Goal: Task Accomplishment & Management: Manage account settings

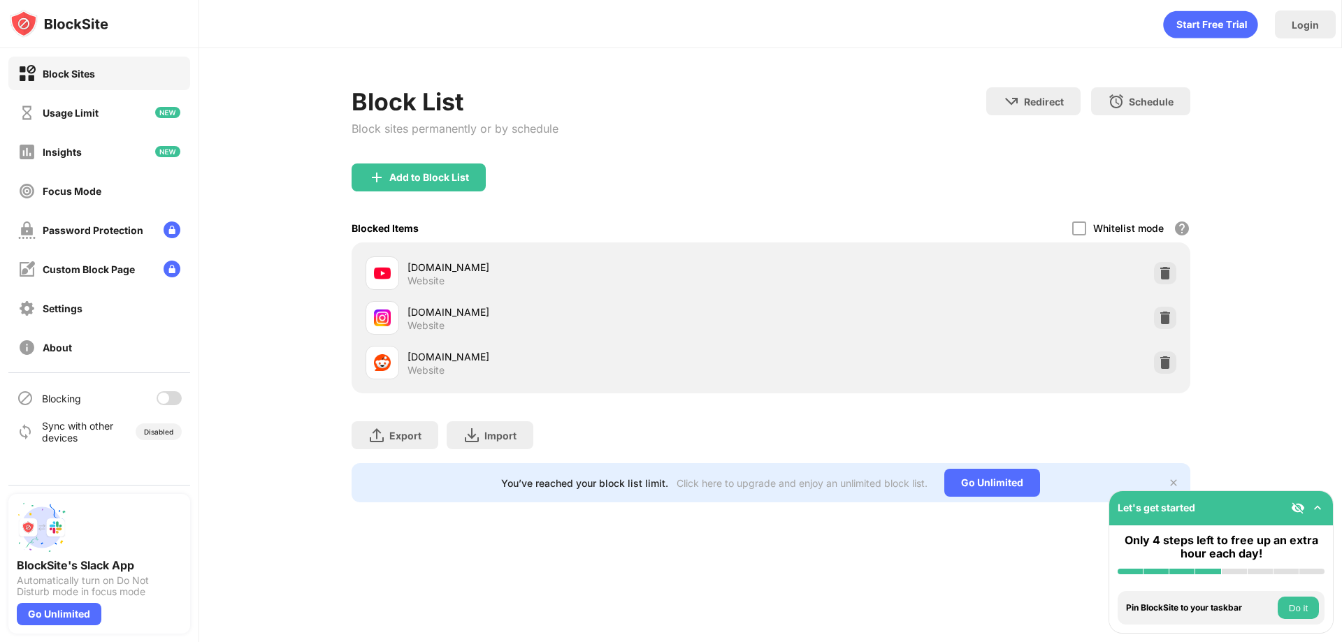
click at [291, 122] on div "Block List Block sites permanently or by schedule Redirect Choose a site to be …" at bounding box center [770, 294] width 1143 height 493
click at [169, 404] on div at bounding box center [169, 398] width 25 height 14
click at [267, 392] on div "Block List Block sites permanently or by schedule Redirect Choose a site to be …" at bounding box center [770, 294] width 1143 height 493
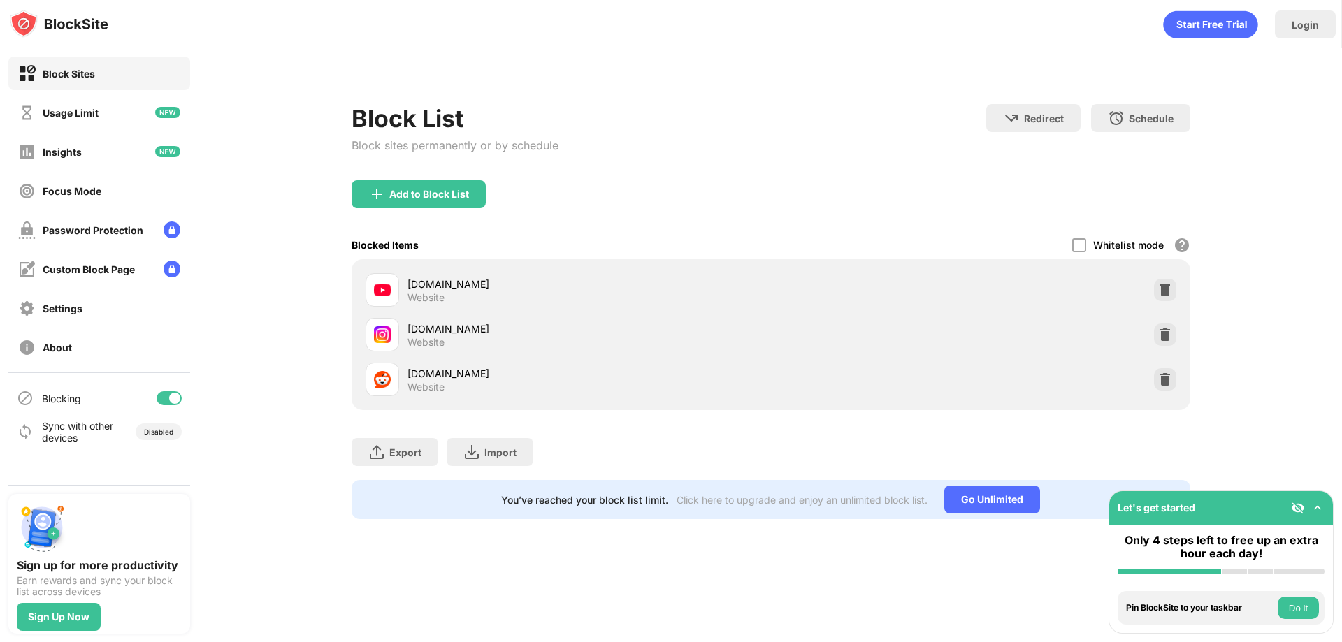
click at [268, 191] on div "Block List Block sites permanently or by schedule Redirect Choose a site to be …" at bounding box center [770, 303] width 1143 height 510
click at [115, 297] on div "Settings" at bounding box center [99, 308] width 182 height 34
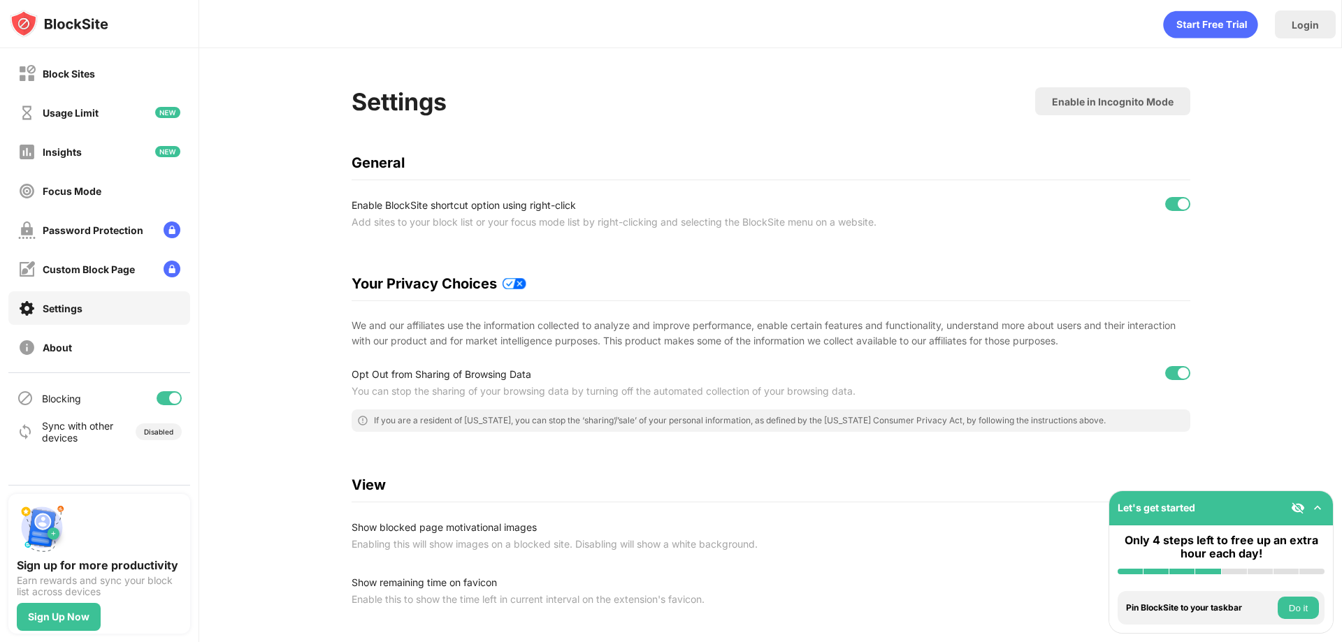
drag, startPoint x: 237, startPoint y: 163, endPoint x: 280, endPoint y: 104, distance: 73.0
click at [280, 104] on div "Settings Enable in Incognito Mode General Enable BlockSite shortcut option usin…" at bounding box center [770, 517] width 1143 height 939
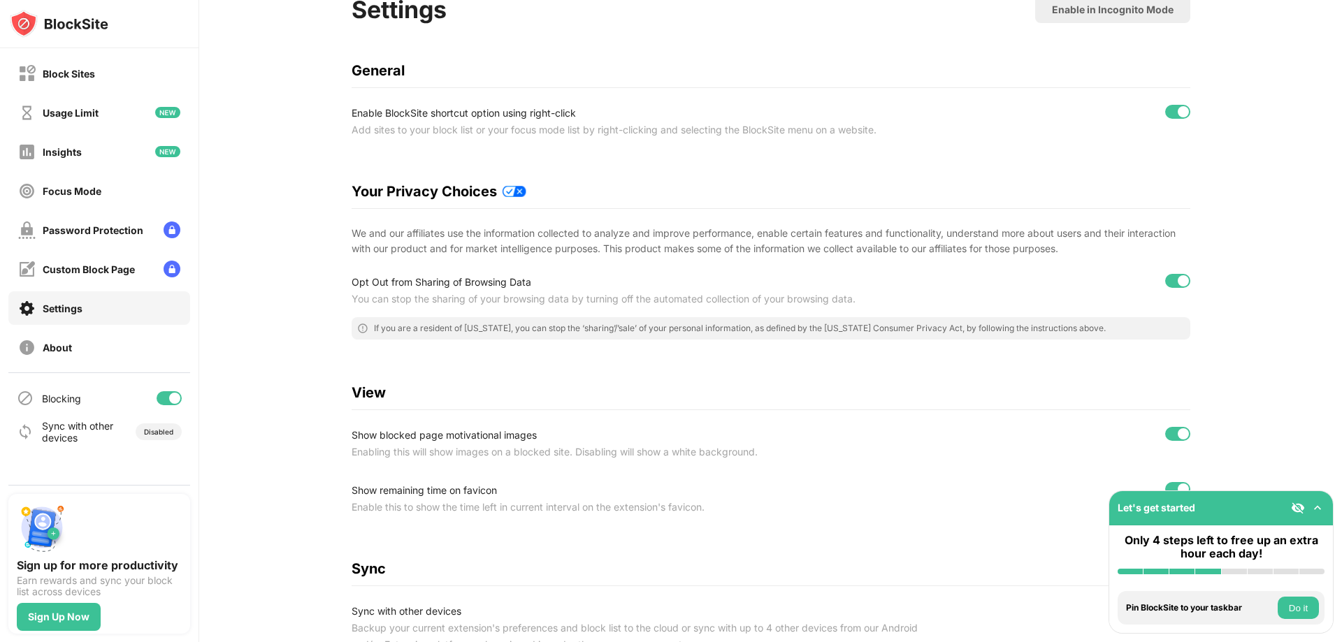
scroll to position [280, 0]
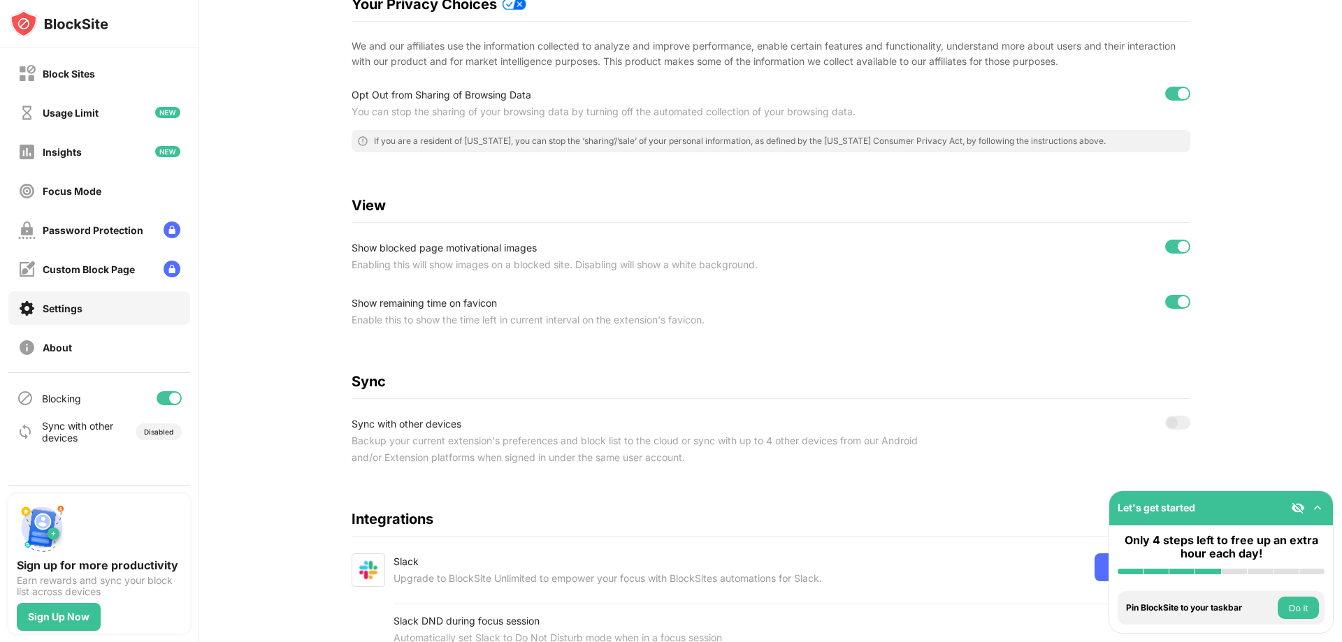
click at [1178, 247] on div at bounding box center [1183, 246] width 11 height 11
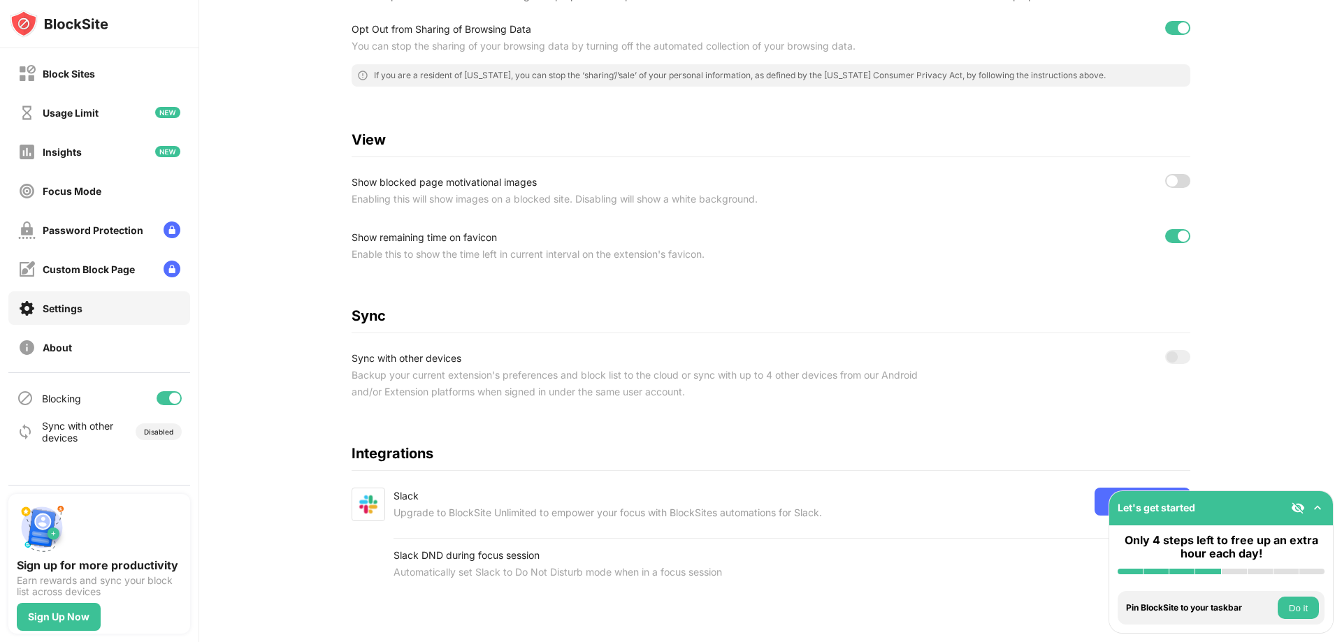
scroll to position [356, 0]
